Goal: Check status: Check status

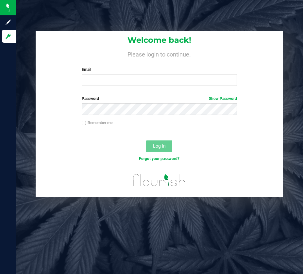
click at [85, 123] on input "Remember me" at bounding box center [84, 123] width 5 height 5
checkbox input "true"
click at [107, 78] on input "Email" at bounding box center [159, 80] width 155 height 12
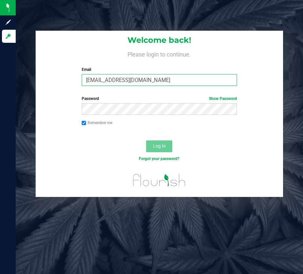
type input "[EMAIL_ADDRESS][DOMAIN_NAME]"
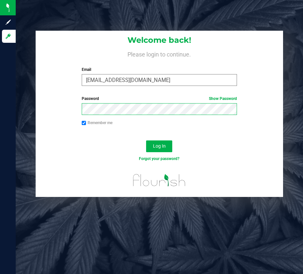
click at [146, 141] on button "Log In" at bounding box center [159, 147] width 26 height 12
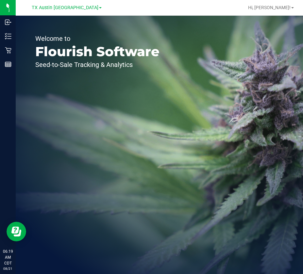
click at [68, 4] on div "TX Austin [GEOGRAPHIC_DATA]" at bounding box center [67, 8] width 70 height 8
click at [69, 12] on div "TX Austin [GEOGRAPHIC_DATA]" at bounding box center [68, 7] width 98 height 13
click at [68, 8] on span "TX Austin [GEOGRAPHIC_DATA]" at bounding box center [65, 8] width 67 height 6
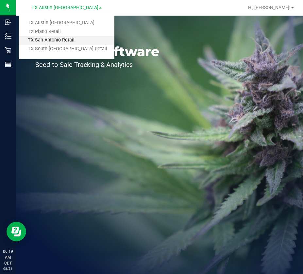
click at [59, 39] on link "TX San Antonio Retail" at bounding box center [66, 40] width 95 height 9
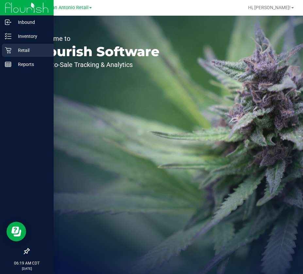
click at [10, 51] on icon at bounding box center [8, 50] width 6 height 6
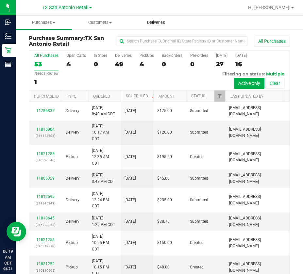
click at [152, 24] on span "Deliveries" at bounding box center [156, 23] width 36 height 6
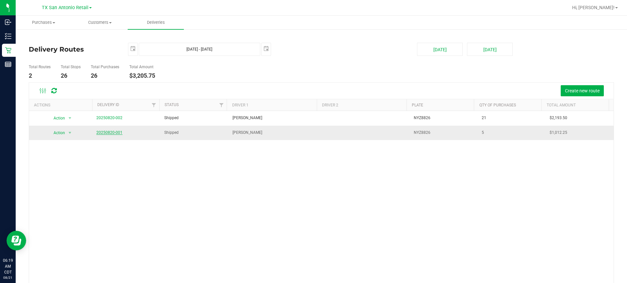
click at [104, 131] on link "20250820-001" at bounding box center [109, 132] width 26 height 5
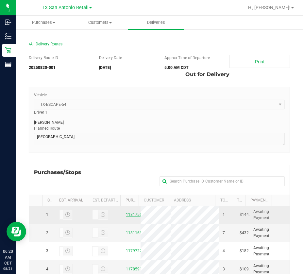
click at [126, 214] on link "11817559" at bounding box center [135, 214] width 18 height 5
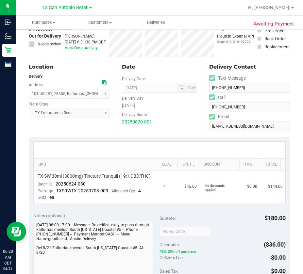
scroll to position [65, 0]
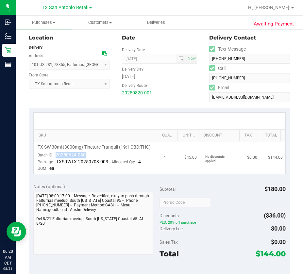
drag, startPoint x: 95, startPoint y: 160, endPoint x: 55, endPoint y: 162, distance: 40.9
click at [55, 162] on td "TX SW 30ml (3000mg) Tincture Tranquil (19:1 CBD:THC) Batch ID 20250624-030 Pack…" at bounding box center [97, 157] width 126 height 33
copy span "20250624-030"
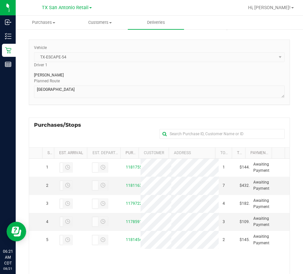
scroll to position [98, 0]
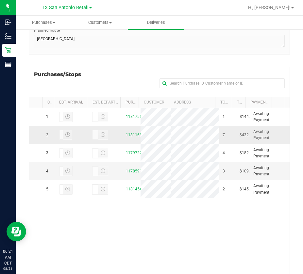
click at [128, 135] on div "11811631" at bounding box center [131, 135] width 11 height 6
click at [127, 137] on link "11811631" at bounding box center [135, 135] width 18 height 5
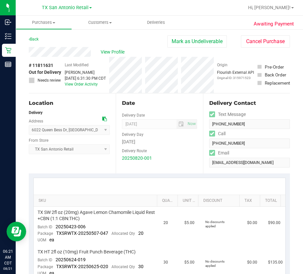
click at [93, 51] on div "View Profile" at bounding box center [98, 52] width 139 height 10
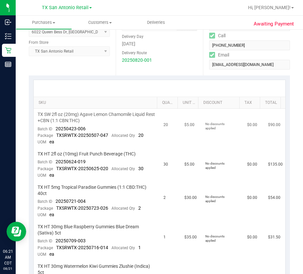
scroll to position [131, 0]
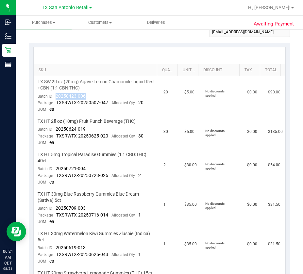
drag, startPoint x: 89, startPoint y: 96, endPoint x: 56, endPoint y: 96, distance: 33.3
click at [56, 96] on td "TX SW 2fl oz (20mg) Agave Lemon Chamomile Liquid Rest +CBN (1:1 CBN:THC) Batch …" at bounding box center [97, 96] width 126 height 40
copy span "20250423-006"
drag, startPoint x: 91, startPoint y: 128, endPoint x: 53, endPoint y: 131, distance: 38.7
click at [53, 131] on td "TX HT 2fl oz (10mg) Fruit Punch Beverage (THC) Batch ID 20250624-019 Package TX…" at bounding box center [97, 132] width 126 height 33
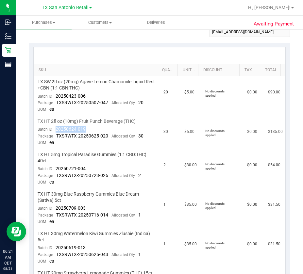
copy span "20250624-019"
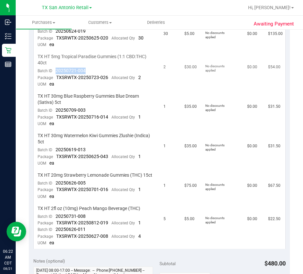
drag, startPoint x: 89, startPoint y: 67, endPoint x: 56, endPoint y: 71, distance: 33.2
click at [56, 71] on td "TX HT 5mg Tropical Paradise Gummies (1:1 CBD:THC) 40ct Batch ID 20250721-004 Pa…" at bounding box center [97, 71] width 126 height 40
copy span "20250721-004"
drag, startPoint x: 92, startPoint y: 109, endPoint x: 55, endPoint y: 110, distance: 36.9
click at [55, 110] on td "TX HT 30mg Blue Raspberry Gummies Blue Dream (Sativa) 5ct Batch ID 20250709-003…" at bounding box center [97, 111] width 126 height 40
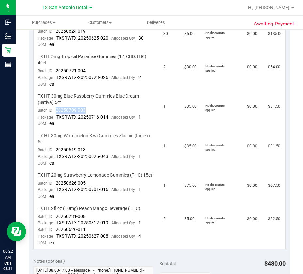
copy span "20250709-003"
drag, startPoint x: 86, startPoint y: 149, endPoint x: 54, endPoint y: 148, distance: 31.7
click at [54, 148] on td "TX HT 30mg Watermelon Kiwi Gummies Zlushie (Indica) 5ct Batch ID 20250619-013 P…" at bounding box center [97, 150] width 126 height 40
copy span "20250619-013"
drag, startPoint x: 88, startPoint y: 187, endPoint x: 67, endPoint y: 209, distance: 30.0
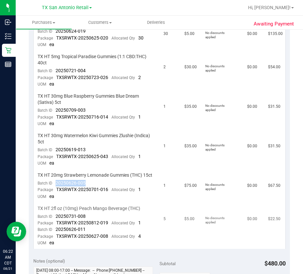
click at [56, 189] on td "TX HT 20mg Strawberry Lemonade Gummies (THC) 15ct Batch ID 20250626-005 Package…" at bounding box center [97, 186] width 126 height 33
copy span "20250626-005"
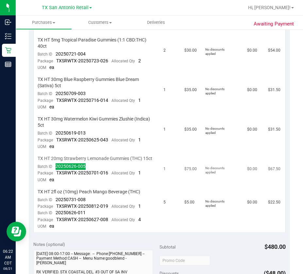
scroll to position [261, 0]
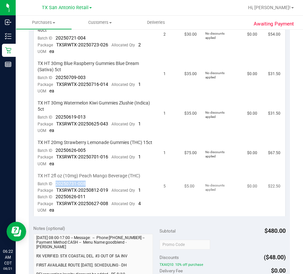
drag, startPoint x: 87, startPoint y: 188, endPoint x: 54, endPoint y: 191, distance: 33.2
click at [54, 191] on td "TX HT 2fl oz (10mg) Peach Mango Beverage (THC) Batch ID 20250731-008 Package TX…" at bounding box center [97, 193] width 126 height 46
copy span "20250731-008"
drag, startPoint x: 87, startPoint y: 201, endPoint x: 54, endPoint y: 205, distance: 32.9
click at [54, 204] on td "TX HT 2fl oz (10mg) Peach Mango Beverage (THC) Batch ID 20250731-008 Package TX…" at bounding box center [97, 193] width 126 height 46
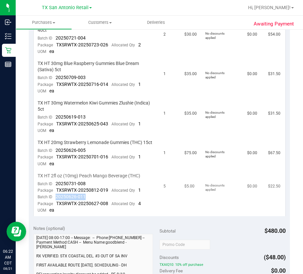
copy span "20250626-011"
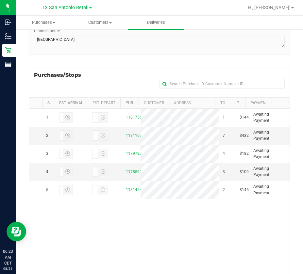
scroll to position [98, 0]
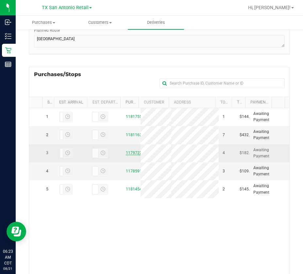
click at [126, 155] on link "11797225" at bounding box center [135, 153] width 18 height 5
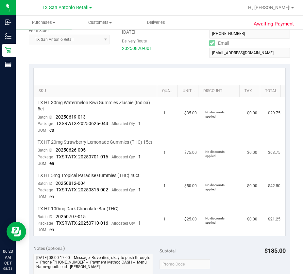
scroll to position [131, 0]
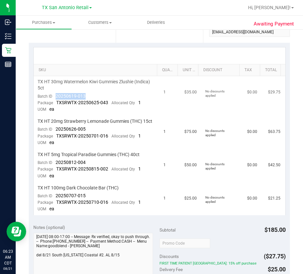
drag, startPoint x: 86, startPoint y: 93, endPoint x: 56, endPoint y: 94, distance: 30.1
click at [56, 94] on td "TX HT 30mg Watermelon Kiwi Gummies Zlushie (Indica) 5ct Batch ID 20250619-013 P…" at bounding box center [97, 96] width 126 height 40
copy span "20250619-013"
drag, startPoint x: 81, startPoint y: 135, endPoint x: 56, endPoint y: 136, distance: 25.8
click at [56, 136] on td "TX HT 20mg Strawberry Lemonade Gummies (THC) 15ct Batch ID 20250626-005 Package…" at bounding box center [97, 132] width 126 height 33
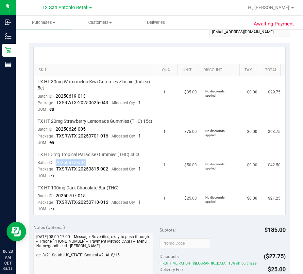
drag, startPoint x: 88, startPoint y: 169, endPoint x: 54, endPoint y: 170, distance: 33.3
click at [54, 170] on td "TX HT 5mg Tropical Paradise Gummies (THC) 40ct Batch ID 20250812-004 Package TX…" at bounding box center [97, 165] width 126 height 33
drag, startPoint x: 88, startPoint y: 202, endPoint x: 55, endPoint y: 203, distance: 33.0
click at [55, 203] on td "TX HT 100mg Dark Chocolate Bar (THC) Batch ID 20250707-015 Package TXSRWTX-2025…" at bounding box center [97, 198] width 126 height 33
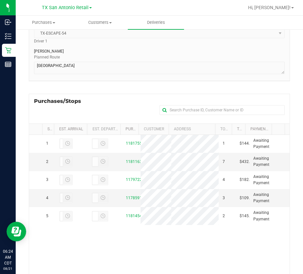
scroll to position [131, 0]
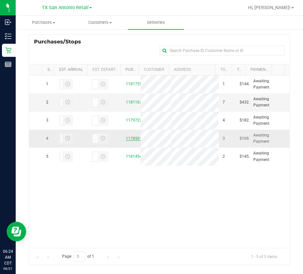
click at [126, 141] on link "11785914" at bounding box center [135, 138] width 18 height 5
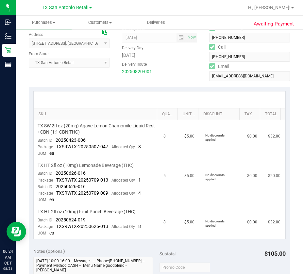
scroll to position [98, 0]
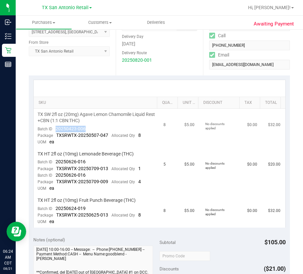
drag, startPoint x: 86, startPoint y: 127, endPoint x: 55, endPoint y: 129, distance: 30.8
click at [55, 129] on td "TX SW 2fl oz (20mg) Agave Lemon Chamomile Liquid Rest +CBN (1:1 CBN:THC) Batch …" at bounding box center [97, 129] width 126 height 40
drag, startPoint x: 81, startPoint y: 162, endPoint x: 53, endPoint y: 163, distance: 28.1
click at [53, 163] on td "TX HT 2fl oz (10mg) Lemonade Beverage (THC) Batch ID 20250626-016 Package TXSRW…" at bounding box center [97, 171] width 126 height 46
drag, startPoint x: 90, startPoint y: 207, endPoint x: 56, endPoint y: 208, distance: 34.4
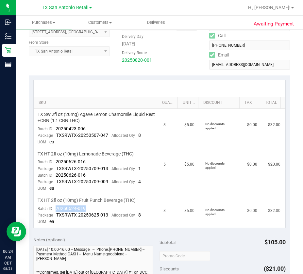
click at [56, 208] on td "TX HT 2fl oz (10mg) Fruit Punch Beverage (THC) Batch ID 20250624-019 Package TX…" at bounding box center [97, 211] width 126 height 33
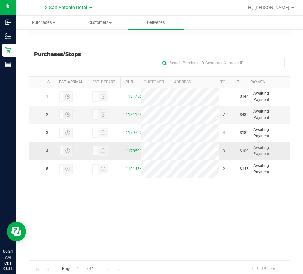
scroll to position [139, 0]
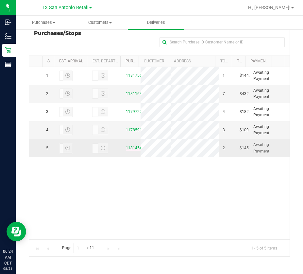
click at [127, 150] on link "11814545" at bounding box center [135, 148] width 18 height 5
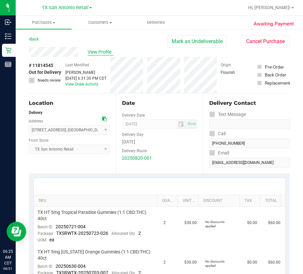
click at [95, 51] on span "View Profile" at bounding box center [101, 52] width 26 height 7
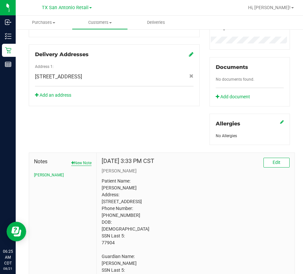
scroll to position [229, 0]
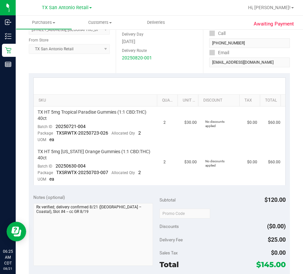
scroll to position [98, 0]
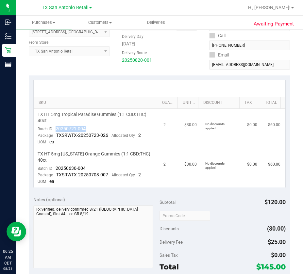
drag, startPoint x: 91, startPoint y: 127, endPoint x: 54, endPoint y: 127, distance: 37.3
click at [54, 127] on td "TX HT 5mg Tropical Paradise Gummies (1:1 CBD:THC) 40ct Batch ID 20250721-004 Pa…" at bounding box center [97, 129] width 126 height 40
drag, startPoint x: 90, startPoint y: 168, endPoint x: 56, endPoint y: 170, distance: 33.7
click at [56, 170] on td "TX HT 5mg [US_STATE] Orange Gummies (1:1 CBD:THC) 40ct Batch ID 20250630-004 Pa…" at bounding box center [97, 167] width 126 height 39
